Goal: Check status: Check status

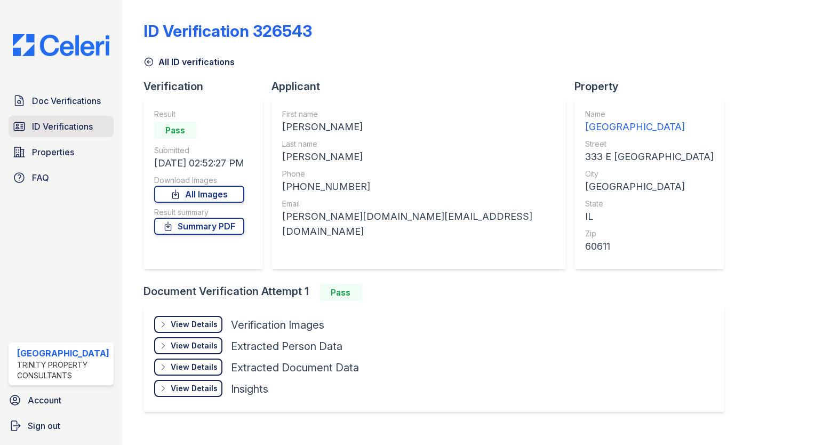
click at [81, 125] on span "ID Verifications" at bounding box center [62, 126] width 61 height 13
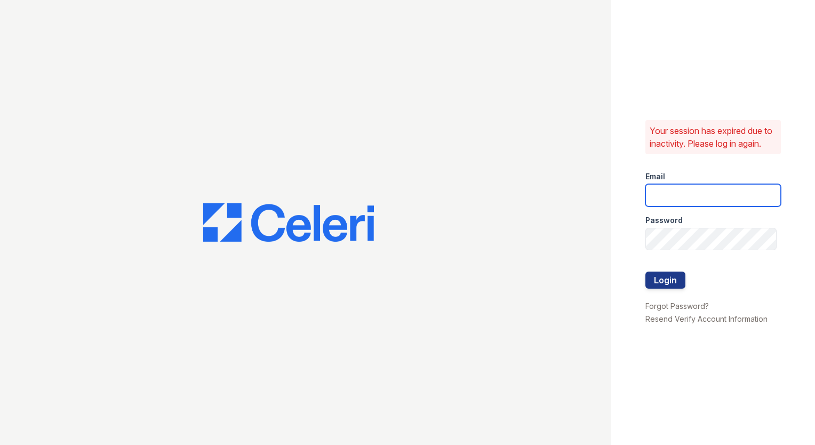
type input "arrivestreetervilleleasing@trinity-pm.com"
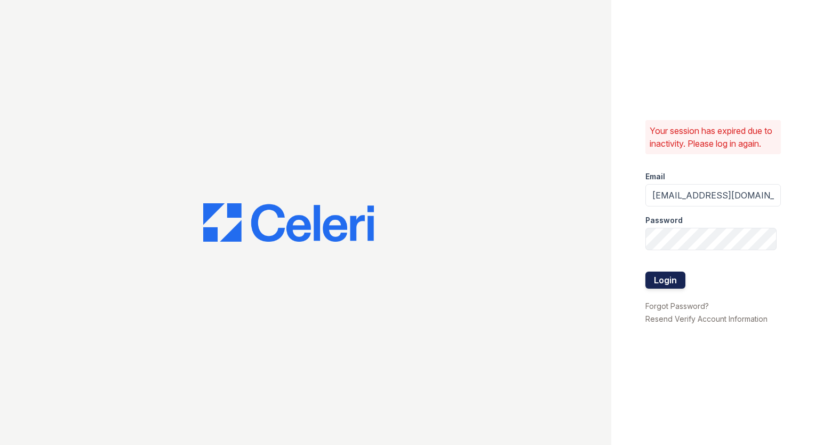
click at [660, 286] on button "Login" at bounding box center [665, 280] width 40 height 17
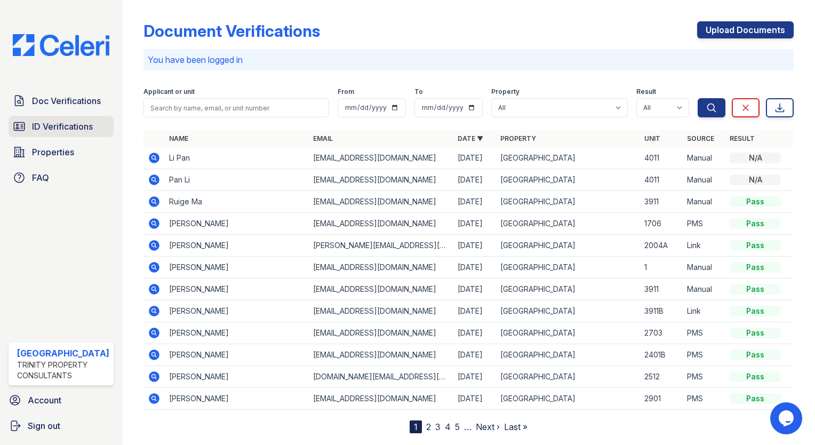
click at [53, 123] on span "ID Verifications" at bounding box center [62, 126] width 61 height 13
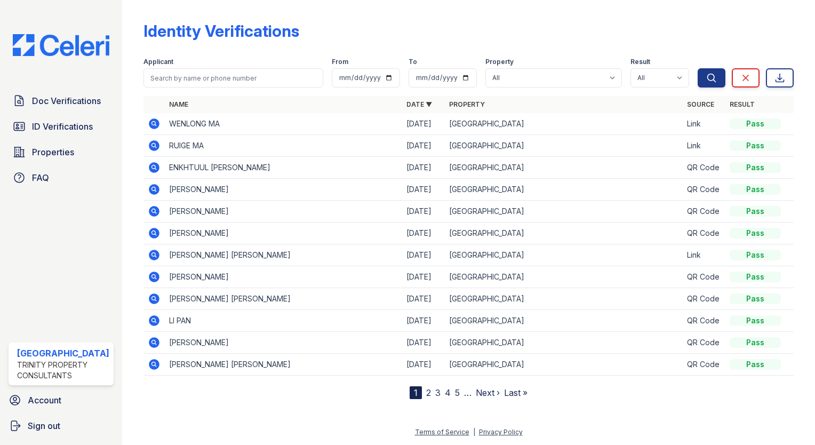
click at [426, 392] on link "2" at bounding box center [428, 392] width 5 height 11
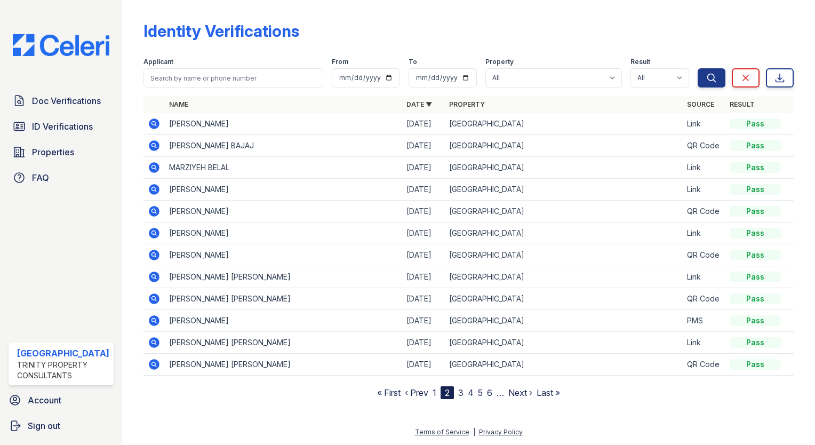
click at [459, 392] on link "3" at bounding box center [460, 392] width 5 height 11
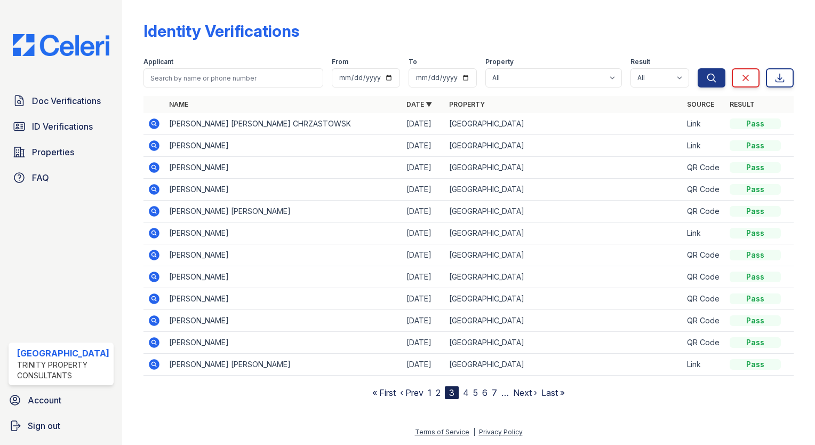
click at [150, 208] on icon at bounding box center [154, 211] width 13 height 13
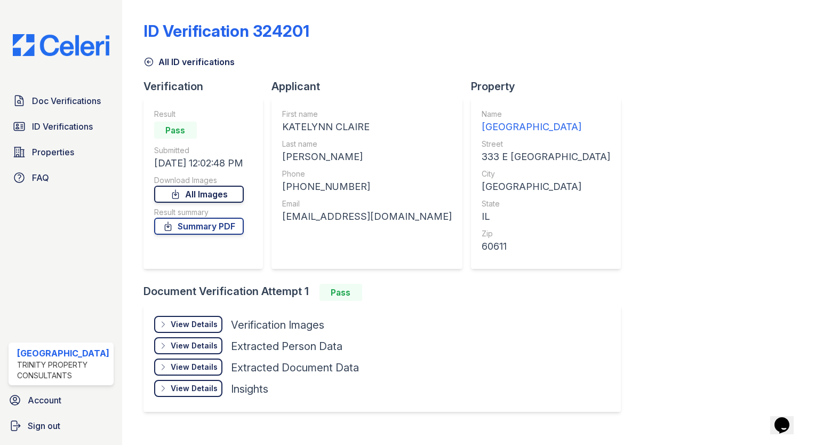
click at [225, 194] on link "All Images" at bounding box center [199, 194] width 90 height 17
click at [504, 370] on div "View Details Details Hide Details Details Verification Images Document Front Op…" at bounding box center [381, 358] width 477 height 107
click at [62, 121] on span "ID Verifications" at bounding box center [62, 126] width 61 height 13
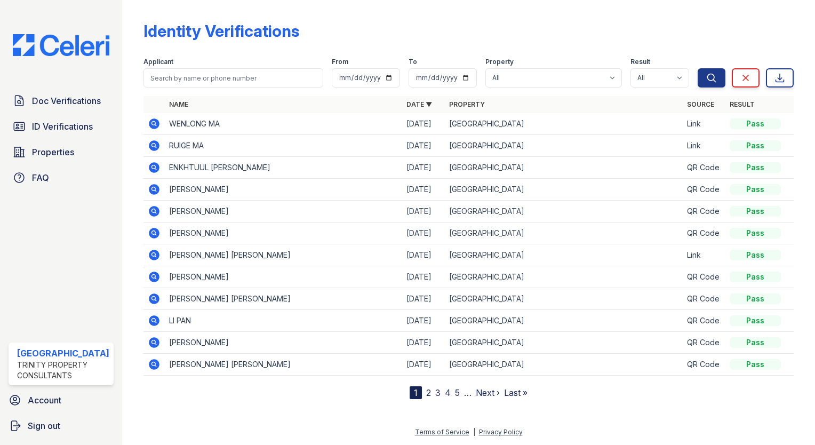
click at [435, 390] on link "3" at bounding box center [437, 392] width 5 height 11
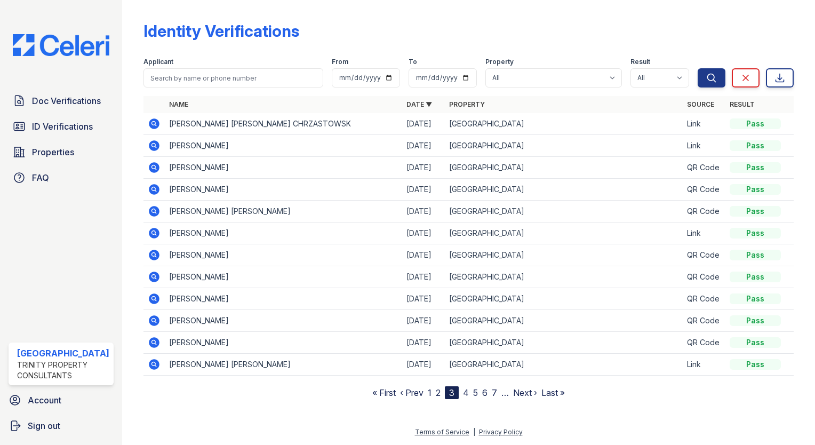
click at [151, 187] on icon at bounding box center [154, 189] width 11 height 11
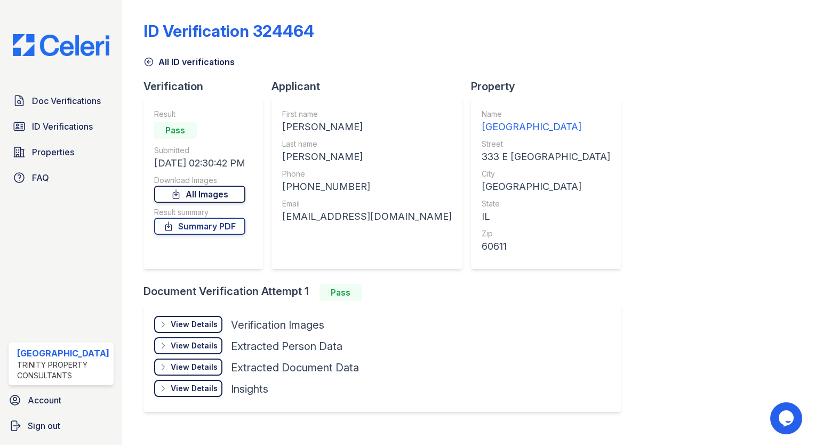
click at [191, 195] on link "All Images" at bounding box center [199, 194] width 91 height 17
click at [69, 125] on span "ID Verifications" at bounding box center [62, 126] width 61 height 13
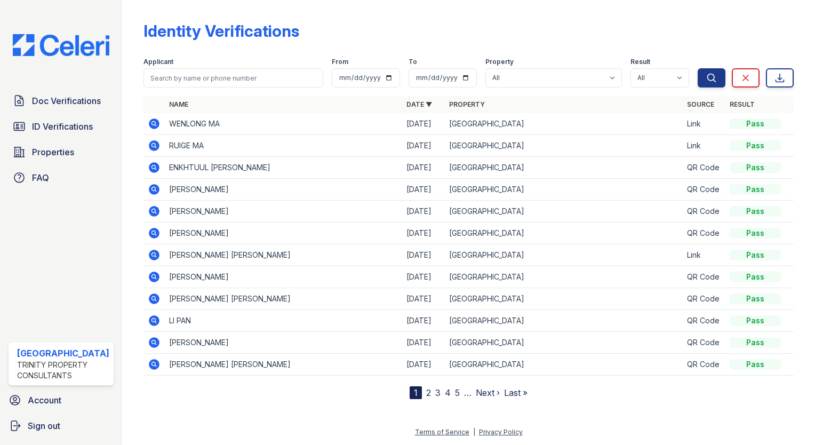
click at [69, 125] on span "ID Verifications" at bounding box center [62, 126] width 61 height 13
